Goal: Task Accomplishment & Management: Complete application form

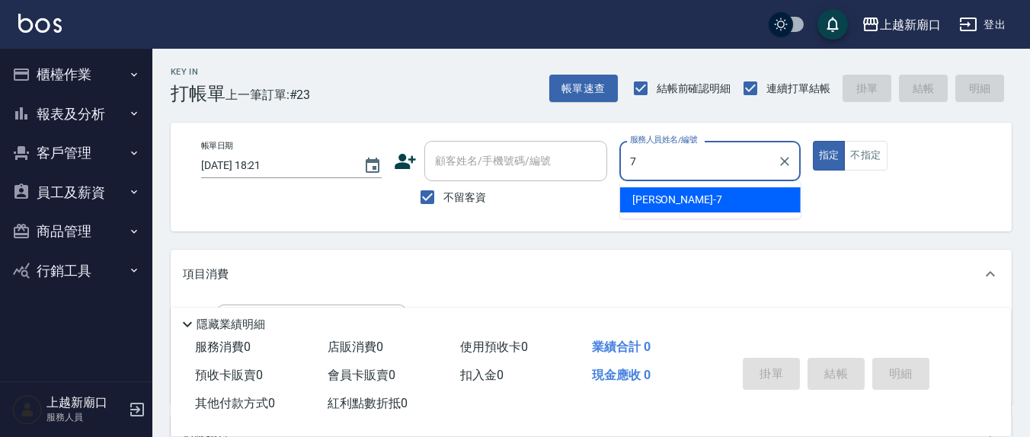
type input "[PERSON_NAME]7"
type button "true"
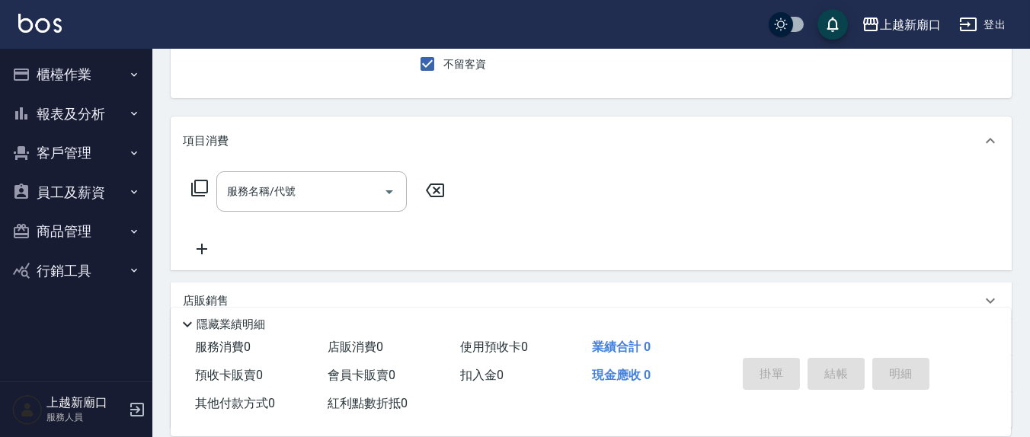
scroll to position [158, 0]
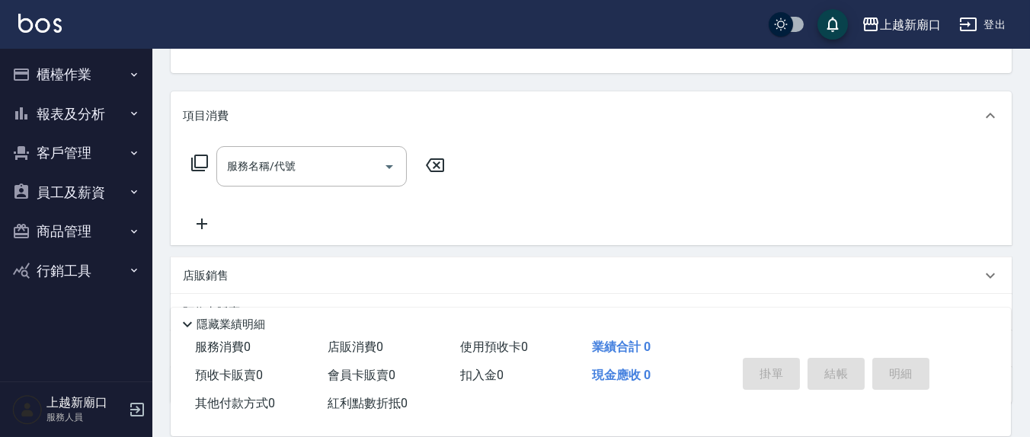
click at [251, 189] on div "服務名稱/代號 服務名稱/代號" at bounding box center [318, 189] width 271 height 87
click at [251, 172] on div "服務名稱/代號 服務名稱/代號" at bounding box center [311, 166] width 190 height 40
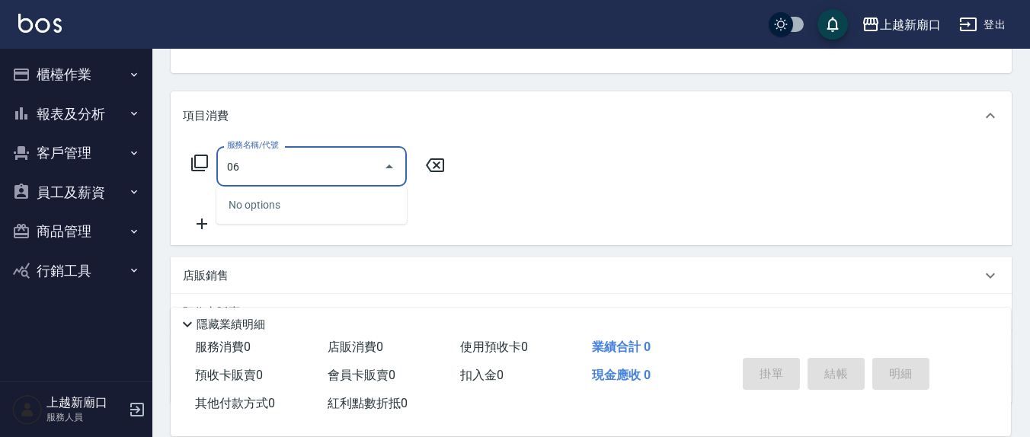
type input "0"
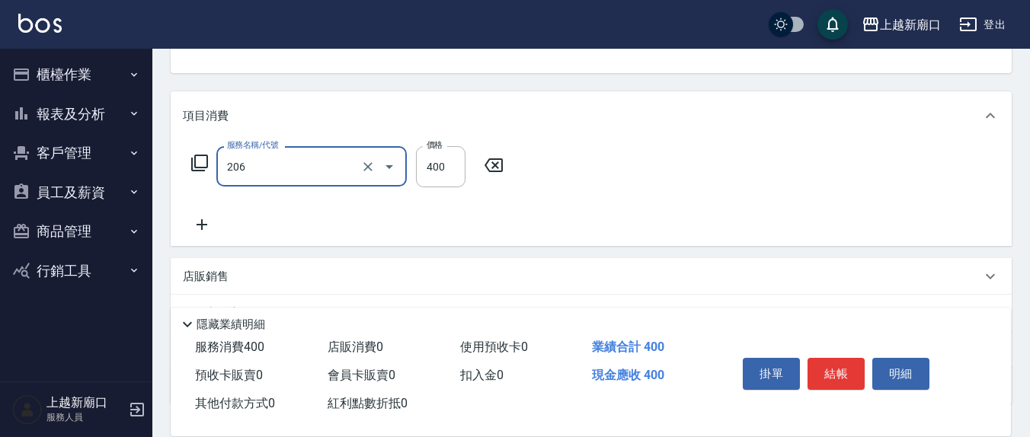
type input "健康洗(206)"
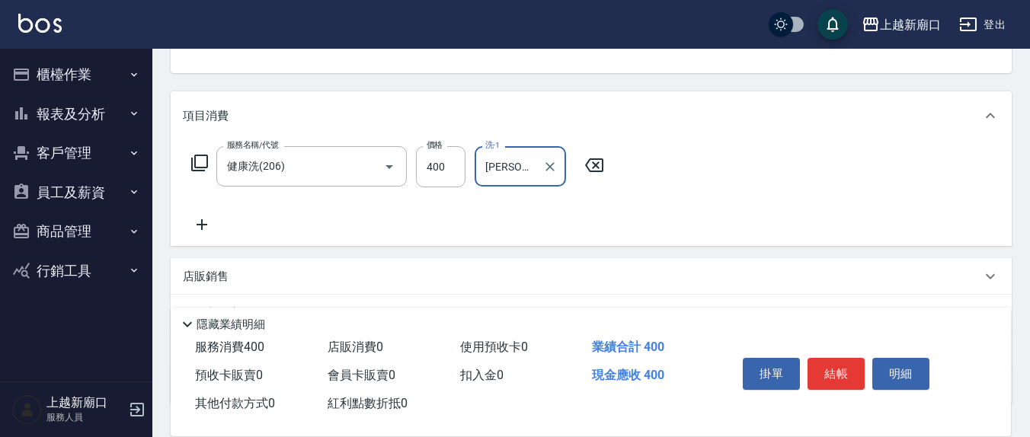
type input "[PERSON_NAME]-8"
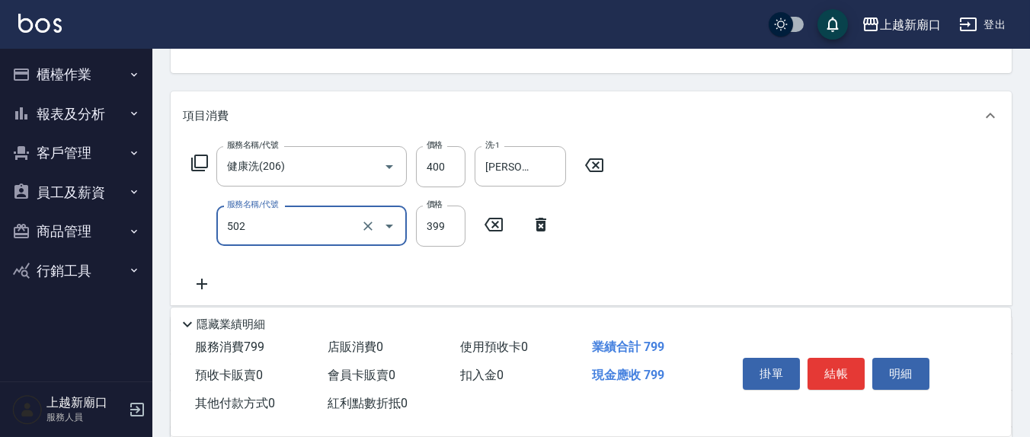
type input "挑染5束399(502)"
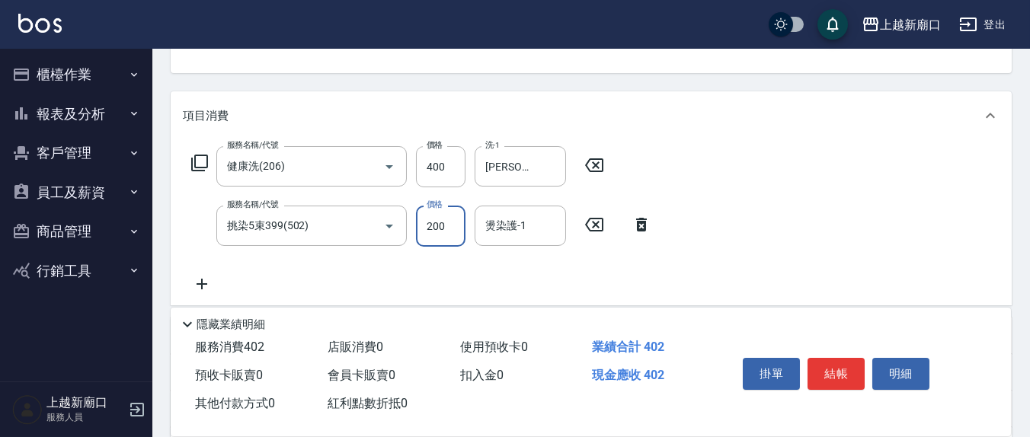
type input "200"
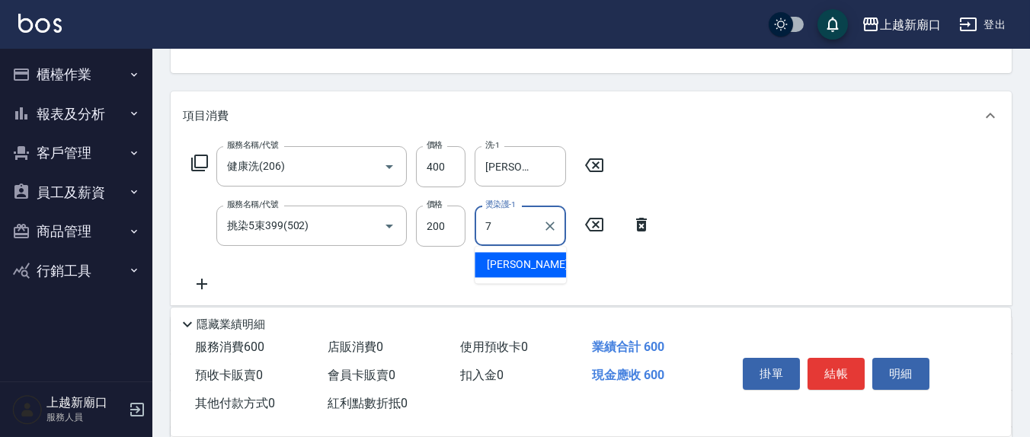
type input "[PERSON_NAME]7"
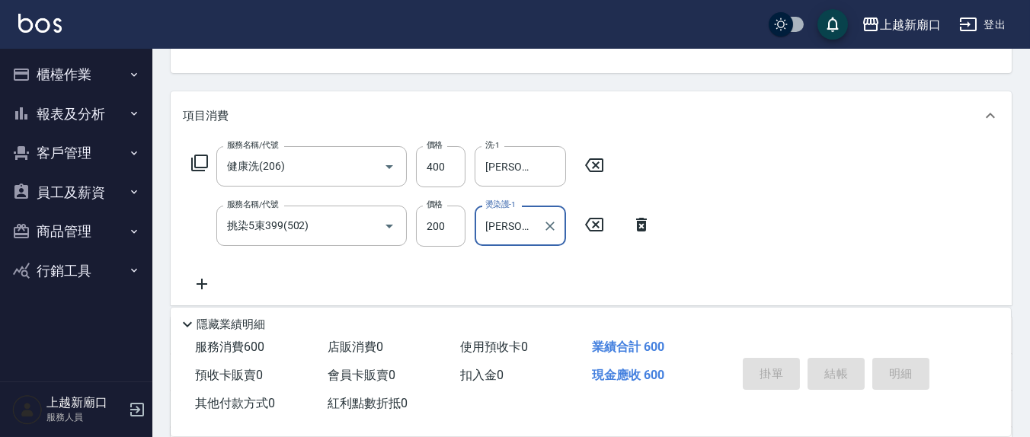
type input "[DATE] 18:59"
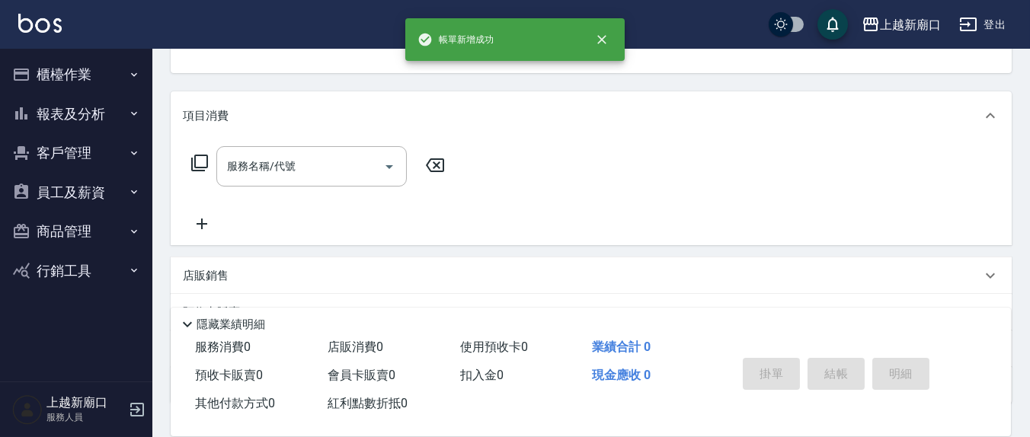
scroll to position [147, 0]
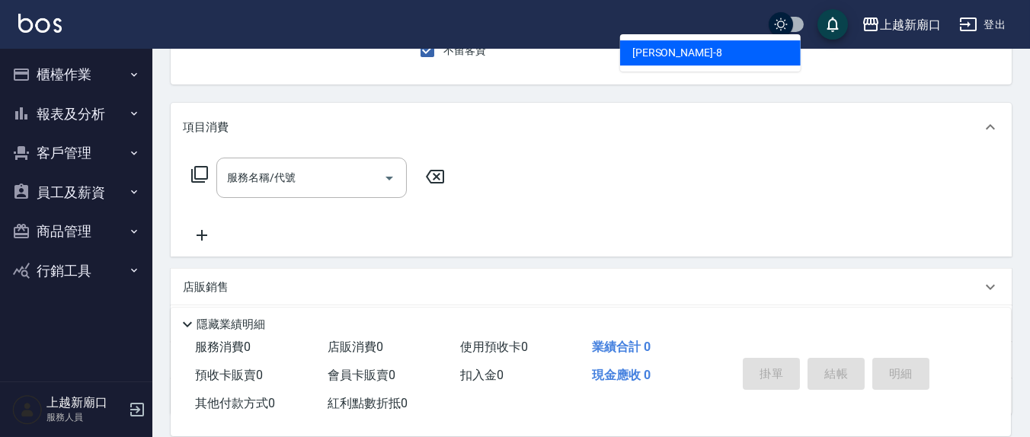
type input "[PERSON_NAME]-8"
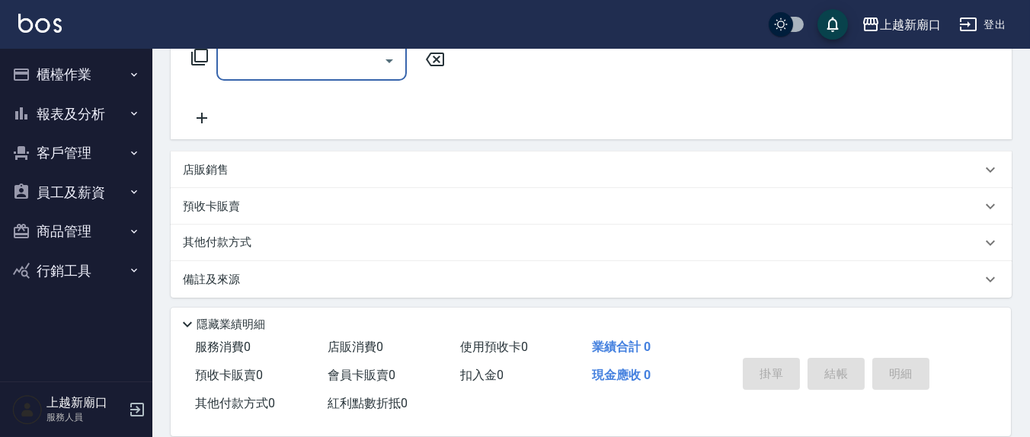
scroll to position [268, 0]
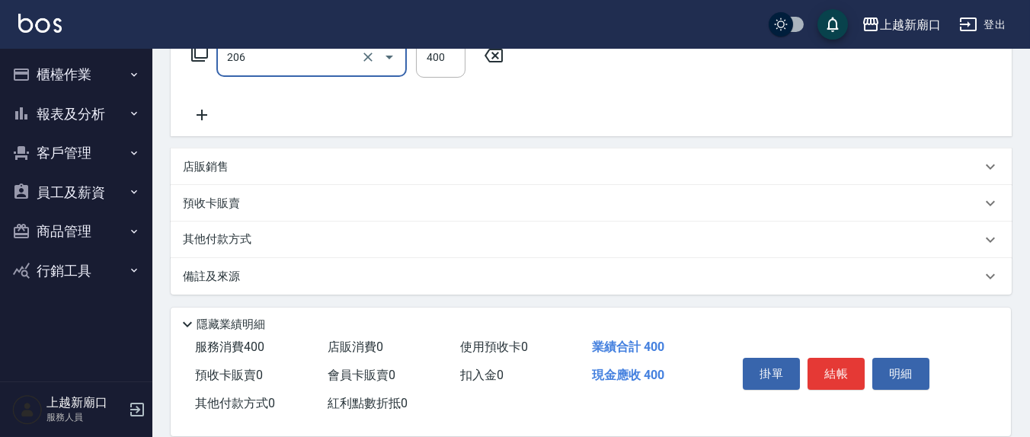
type input "健康洗(206)"
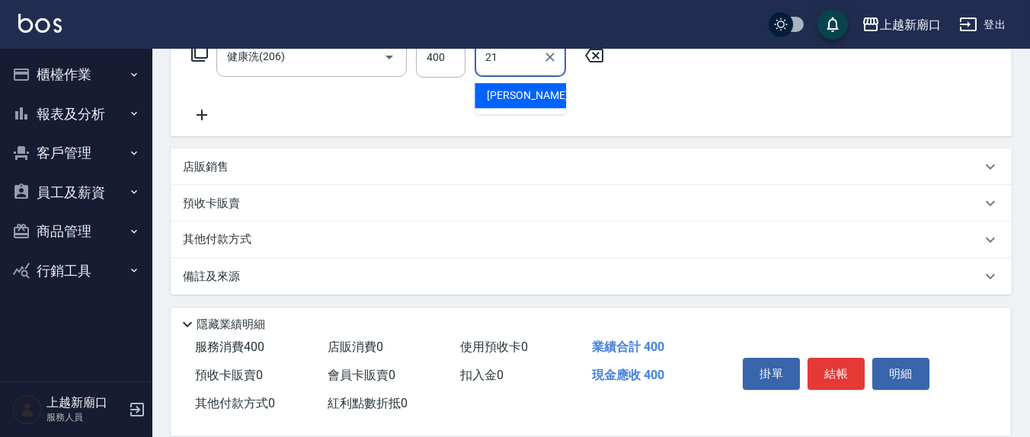
type input "[PERSON_NAME]-21"
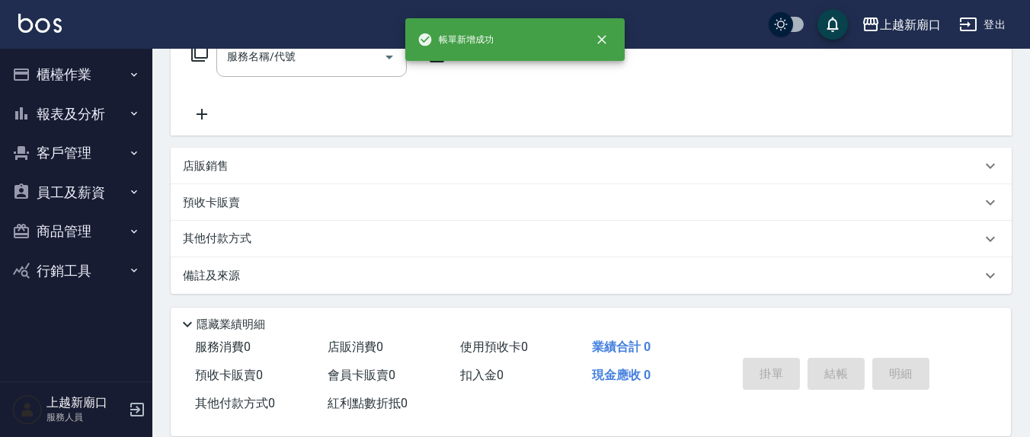
scroll to position [0, 0]
